Goal: Find specific page/section: Find specific page/section

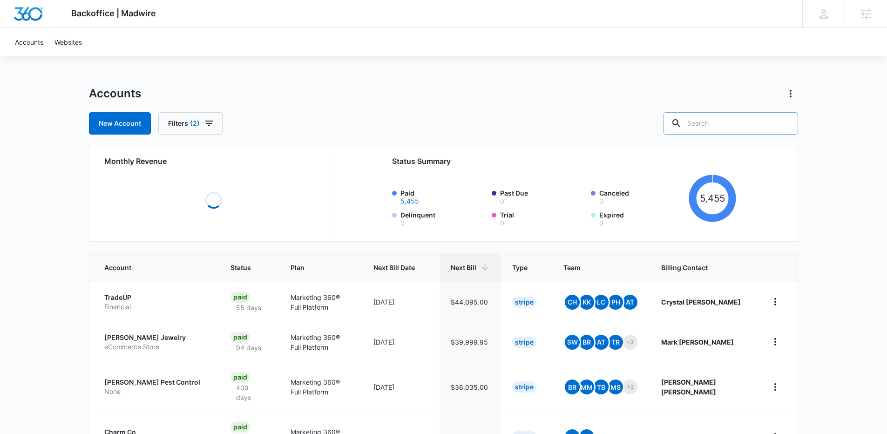
click at [726, 120] on input "text" at bounding box center [730, 123] width 135 height 22
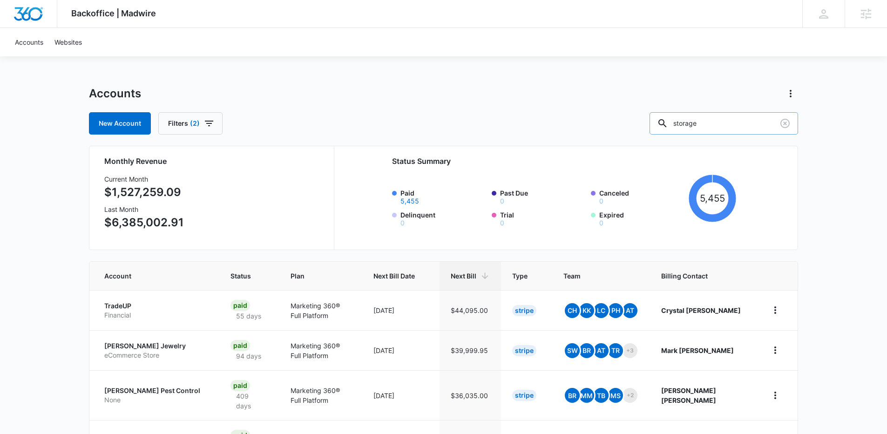
type input "storage"
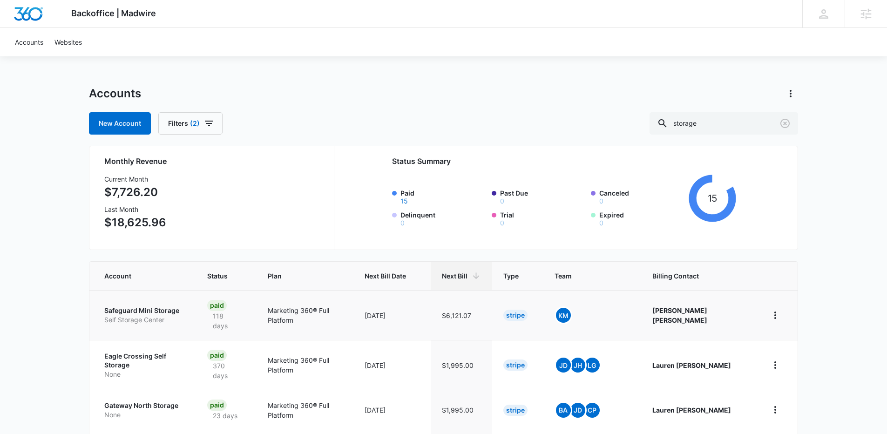
click at [150, 309] on p "Safeguard Mini Storage" at bounding box center [144, 310] width 81 height 9
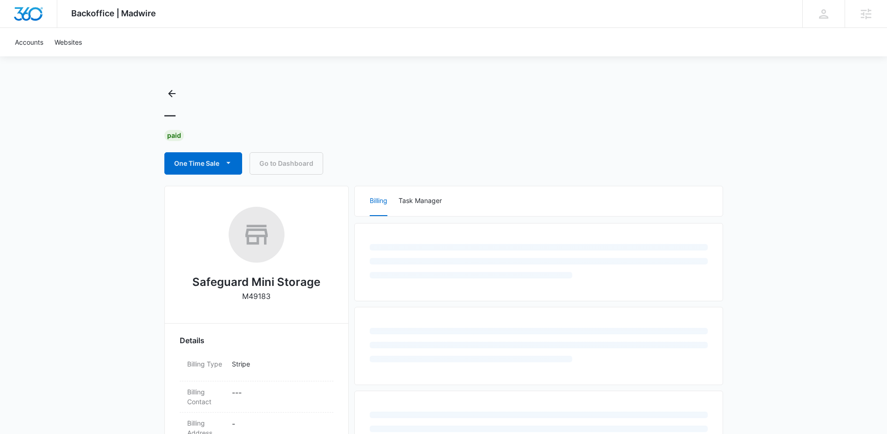
scroll to position [2, 0]
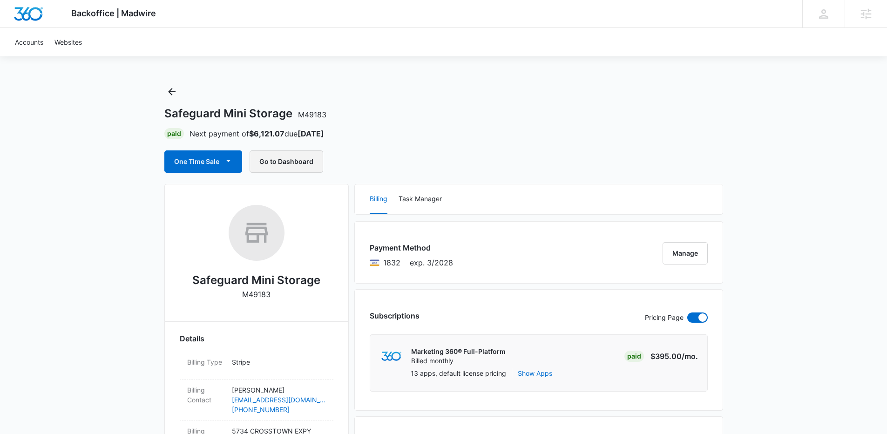
click at [277, 164] on button "Go to Dashboard" at bounding box center [287, 161] width 74 height 22
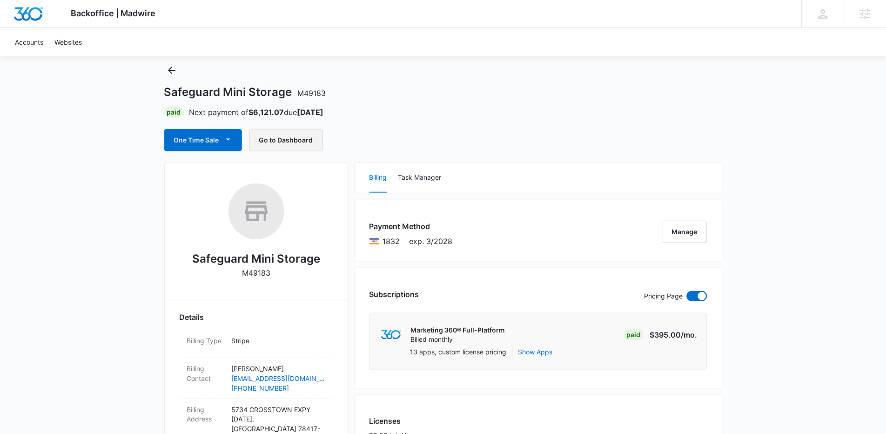
scroll to position [34, 0]
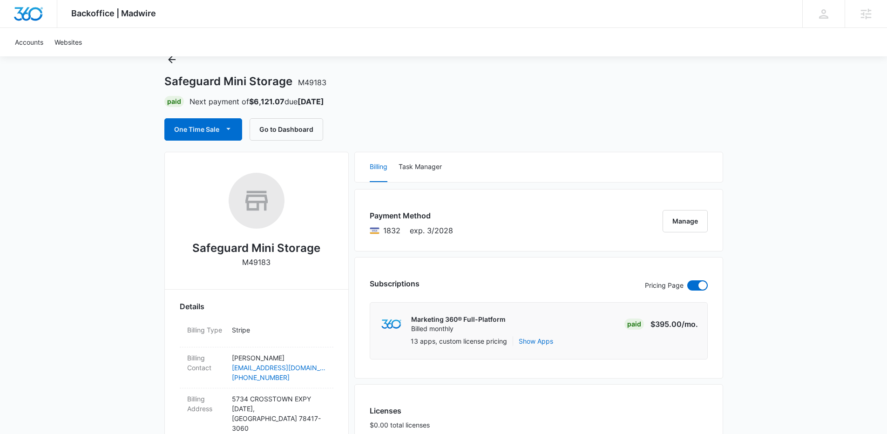
click at [246, 242] on h2 "Safeguard Mini Storage" at bounding box center [256, 248] width 128 height 17
click at [245, 244] on h2 "Safeguard Mini Storage" at bounding box center [256, 248] width 128 height 17
copy h2 "Safeguard Mini Storage"
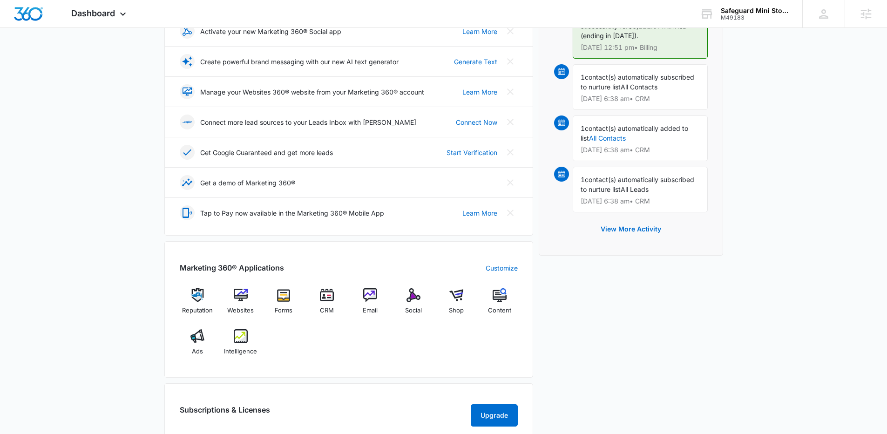
scroll to position [177, 0]
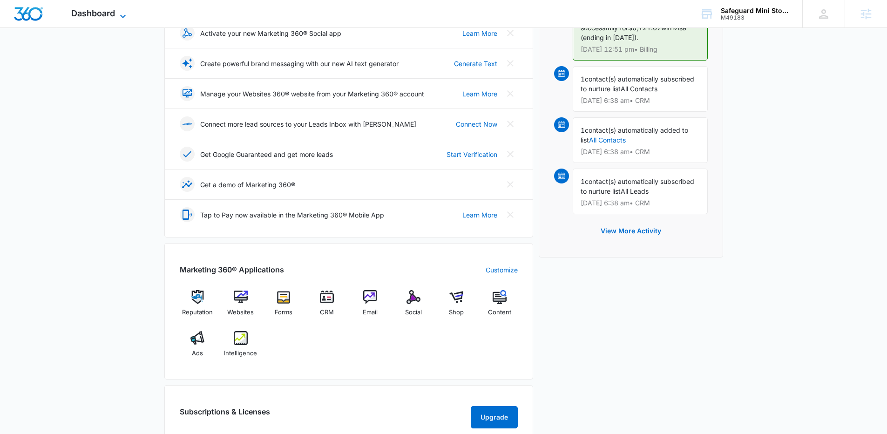
click at [123, 16] on icon at bounding box center [122, 16] width 11 height 11
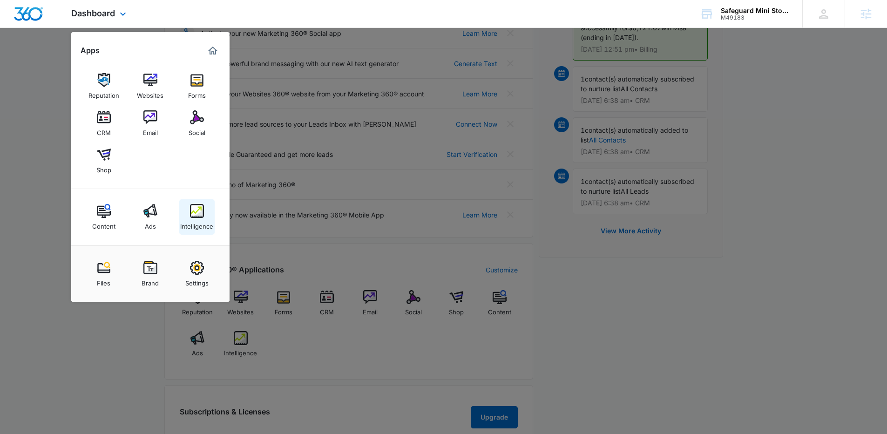
click at [194, 211] on img at bounding box center [197, 211] width 14 height 14
